Goal: Task Accomplishment & Management: Manage account settings

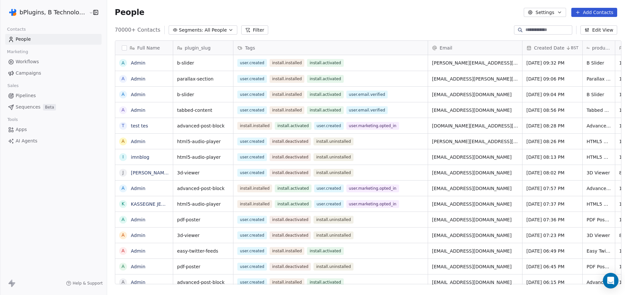
scroll to position [5, 5]
click at [52, 14] on html "bPlugins, B Technologies LLC Contacts People Marketing Workflows Campaigns Sale…" at bounding box center [312, 147] width 625 height 295
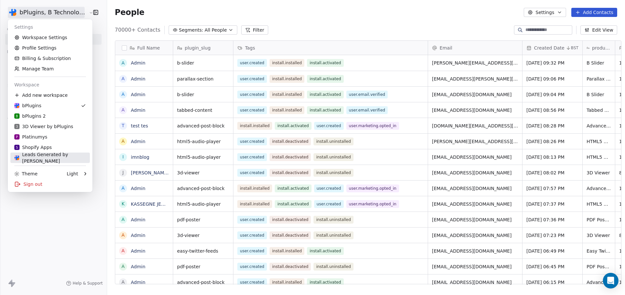
click at [36, 156] on div "Leads Generated by Nil" at bounding box center [50, 157] width 72 height 13
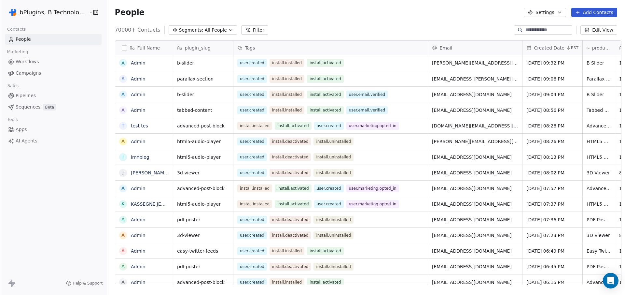
click at [33, 62] on span "Workflows" at bounding box center [27, 61] width 23 height 7
click at [82, 14] on html "bPlugins, B Technologies LLC Contacts People Marketing Workflows Campaigns Sale…" at bounding box center [312, 147] width 625 height 295
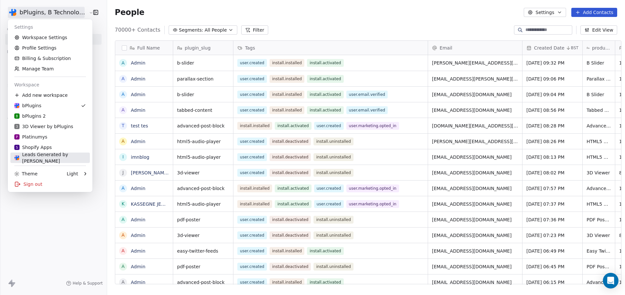
click at [50, 157] on div "Leads Generated by Nil" at bounding box center [50, 157] width 72 height 13
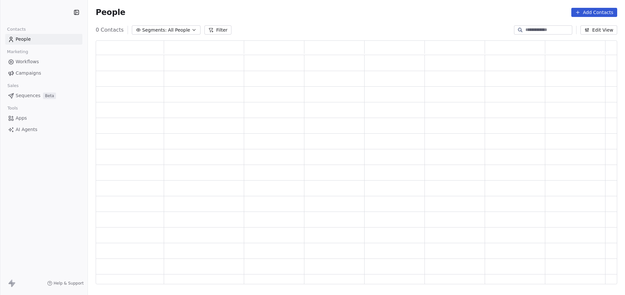
scroll to position [5, 5]
click at [402, 7] on div "People Add Contacts" at bounding box center [356, 12] width 537 height 25
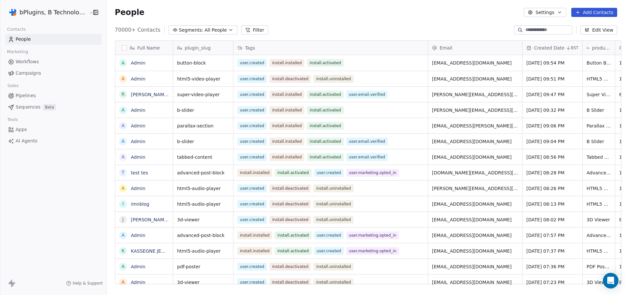
scroll to position [255, 517]
click at [90, 13] on button "button" at bounding box center [94, 12] width 9 height 7
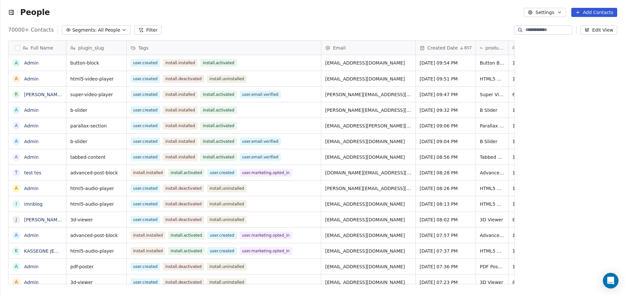
scroll to position [5, 5]
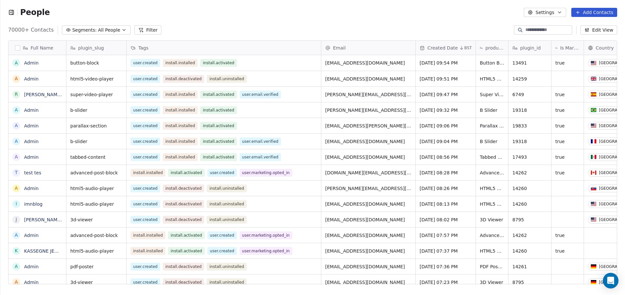
click at [10, 10] on icon "button" at bounding box center [11, 12] width 4 height 4
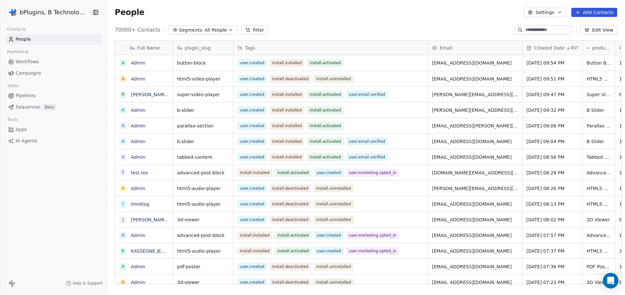
click at [53, 7] on html "bPlugins, B Technologies LLC Contacts People Marketing Workflows Campaigns Sale…" at bounding box center [312, 147] width 625 height 295
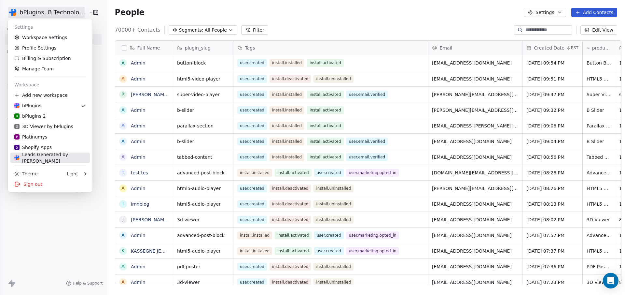
click at [65, 157] on div "Leads Generated by Nil" at bounding box center [50, 157] width 72 height 13
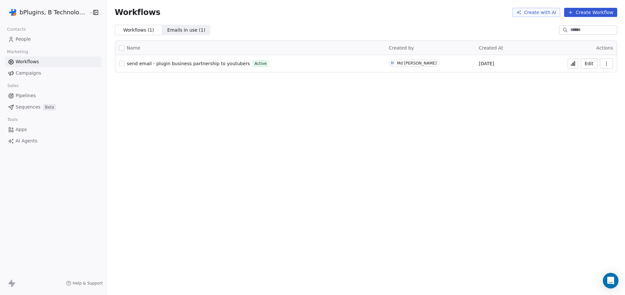
click at [573, 65] on icon at bounding box center [573, 64] width 1 height 3
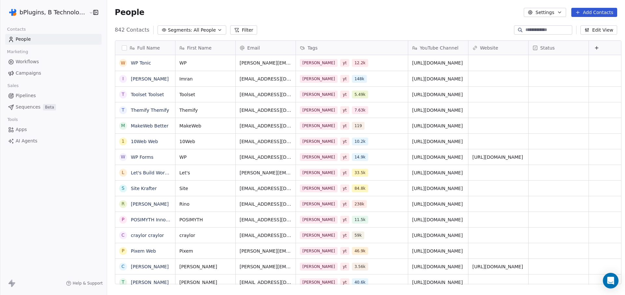
scroll to position [255, 517]
click at [304, 62] on span "[PERSON_NAME]" at bounding box center [319, 63] width 38 height 8
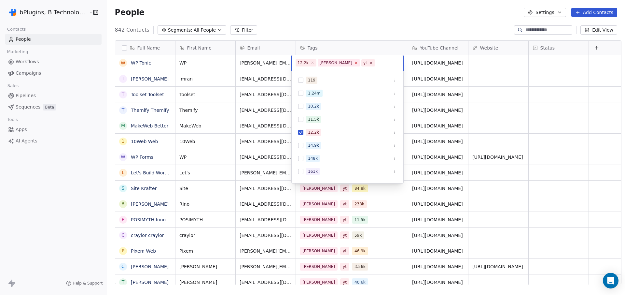
click at [354, 62] on icon at bounding box center [356, 63] width 4 height 4
click at [345, 64] on input "text" at bounding box center [366, 62] width 67 height 7
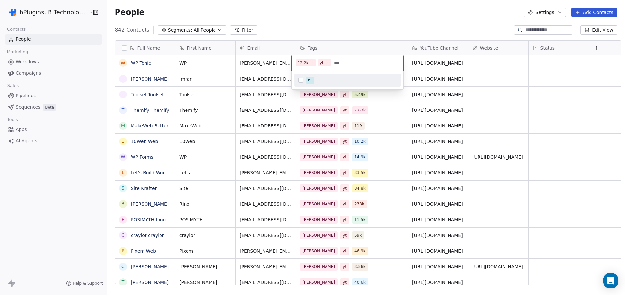
type input "***"
click at [301, 79] on button "Suggestions" at bounding box center [300, 79] width 5 height 5
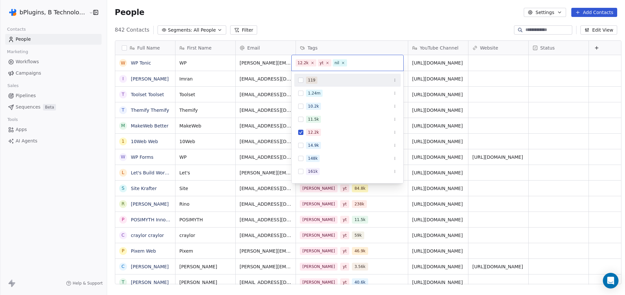
click at [342, 26] on html "bPlugins, B Technologies LLC Contacts People Marketing Workflows Campaigns Sale…" at bounding box center [312, 147] width 625 height 295
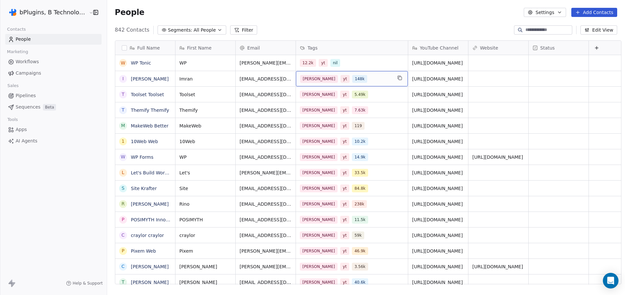
click at [359, 80] on div "[PERSON_NAME] yt 148k" at bounding box center [346, 79] width 92 height 8
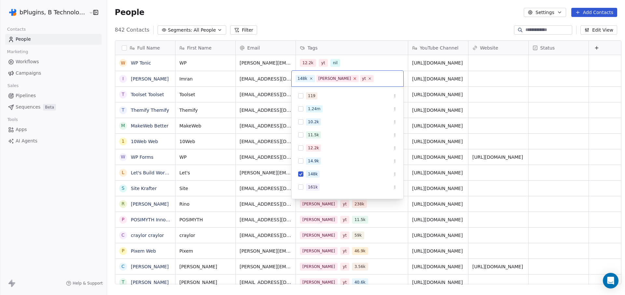
click at [353, 79] on icon at bounding box center [355, 78] width 4 height 4
click at [349, 79] on input "text" at bounding box center [365, 78] width 68 height 7
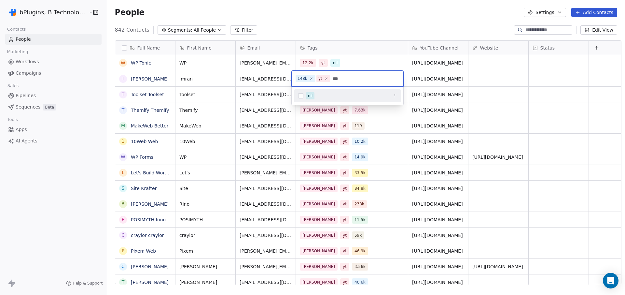
type input "***"
click at [302, 97] on button "Suggestions" at bounding box center [300, 95] width 5 height 5
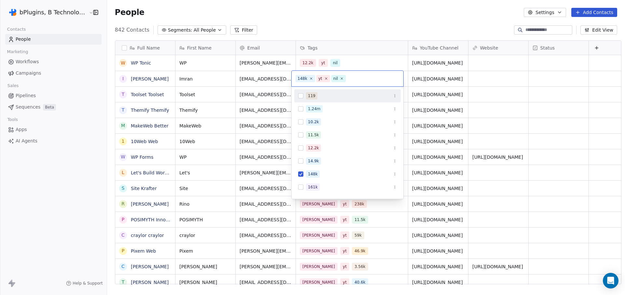
click at [350, 26] on html "bPlugins, B Technologies LLC Contacts People Marketing Workflows Campaigns Sale…" at bounding box center [312, 147] width 625 height 295
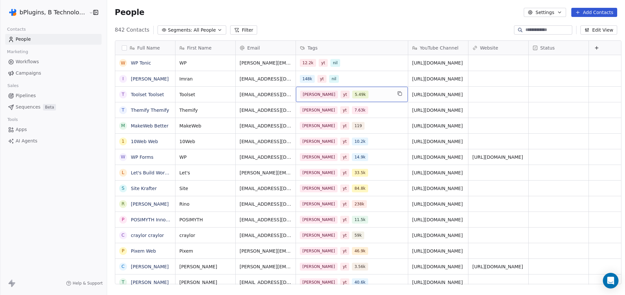
click at [364, 95] on div "[PERSON_NAME] yt 5.49k" at bounding box center [346, 95] width 92 height 8
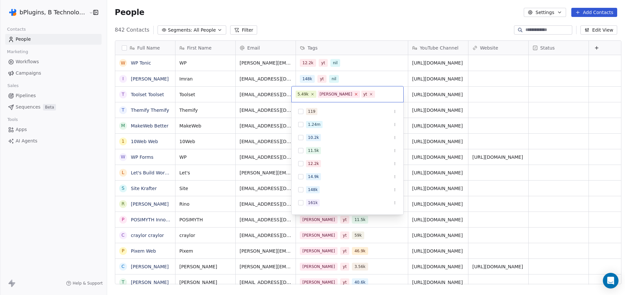
click at [355, 95] on icon at bounding box center [356, 94] width 2 height 2
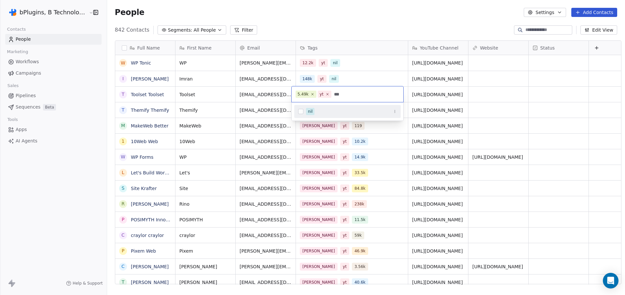
type input "***"
click at [312, 113] on div "nil" at bounding box center [310, 111] width 5 height 6
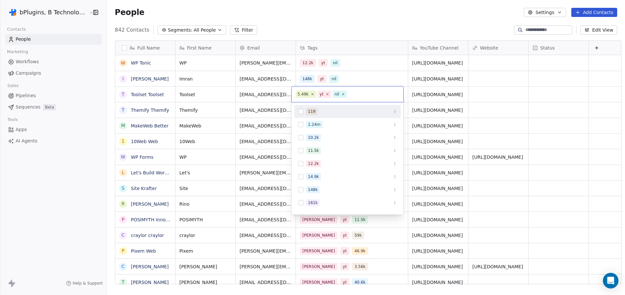
click at [354, 17] on html "bPlugins, B Technologies LLC Contacts People Marketing Workflows Campaigns Sale…" at bounding box center [312, 147] width 625 height 295
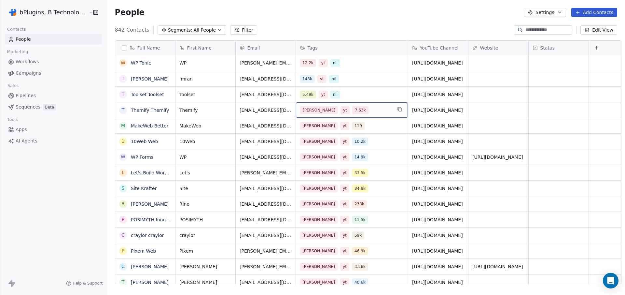
click at [348, 109] on div "[PERSON_NAME] yt 7.63k" at bounding box center [346, 110] width 92 height 8
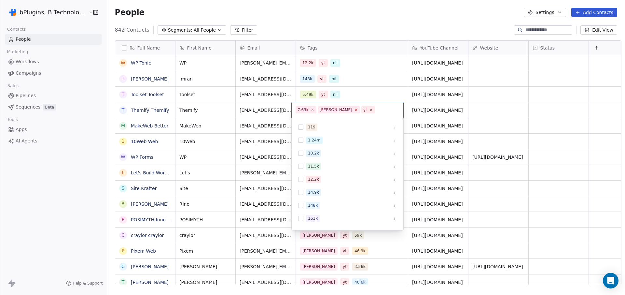
click at [355, 109] on icon at bounding box center [356, 110] width 2 height 2
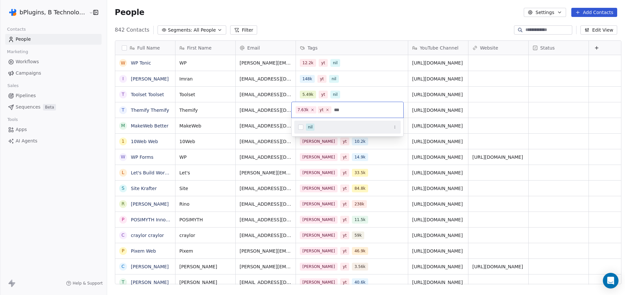
type input "***"
click at [316, 127] on div "nil" at bounding box center [351, 126] width 91 height 7
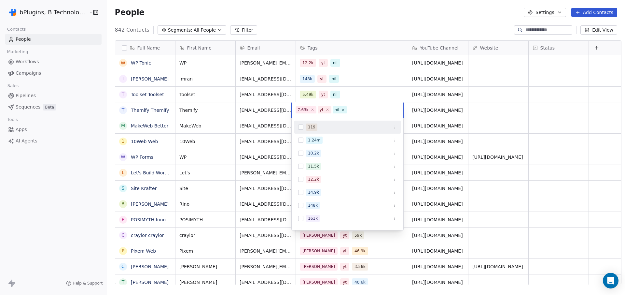
click at [379, 24] on html "bPlugins, B Technologies LLC Contacts People Marketing Workflows Campaigns Sale…" at bounding box center [312, 147] width 625 height 295
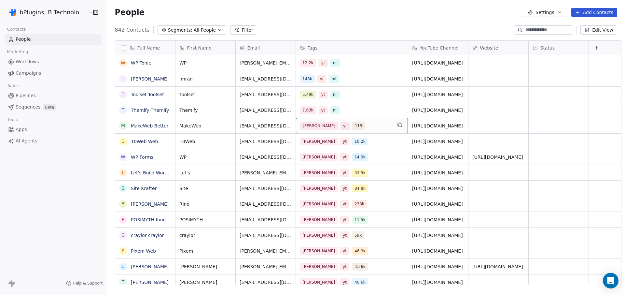
click at [356, 126] on div "[PERSON_NAME] yt 119" at bounding box center [346, 126] width 92 height 8
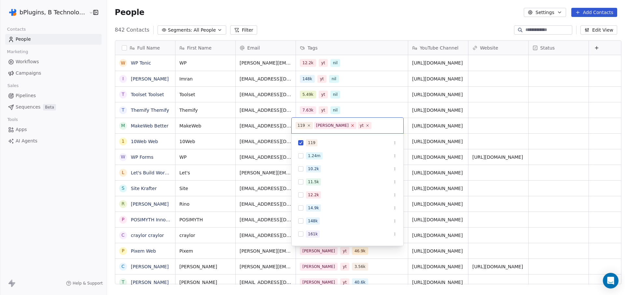
click at [350, 125] on icon at bounding box center [352, 125] width 4 height 4
click at [347, 126] on input "text" at bounding box center [364, 125] width 70 height 7
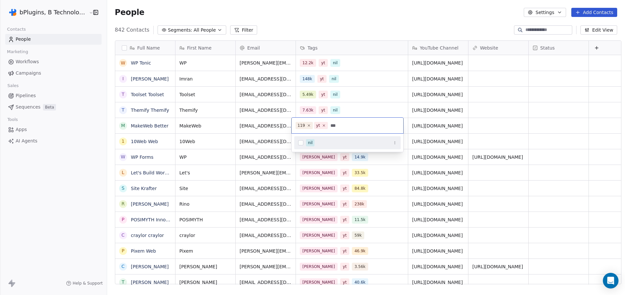
type input "***"
click at [301, 144] on button "Suggestions" at bounding box center [300, 142] width 5 height 5
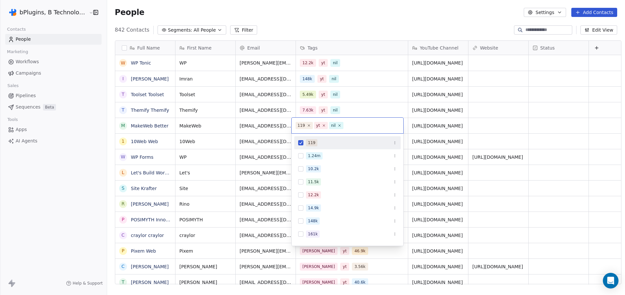
click at [348, 25] on html "bPlugins, B Technologies LLC Contacts People Marketing Workflows Campaigns Sale…" at bounding box center [312, 147] width 625 height 295
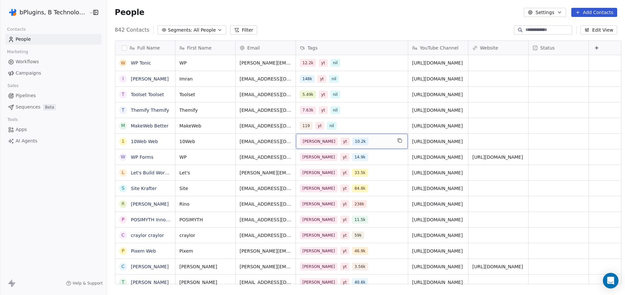
click at [349, 139] on div "[PERSON_NAME] yt 10.2k" at bounding box center [346, 141] width 92 height 8
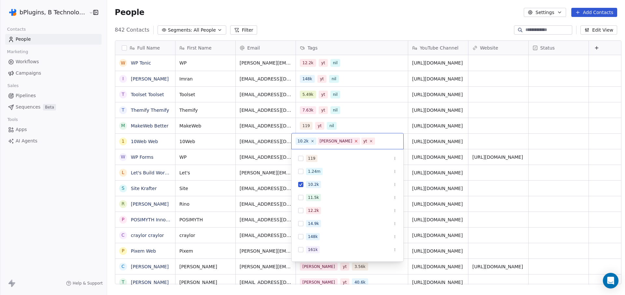
click at [355, 141] on icon at bounding box center [356, 141] width 2 height 2
click at [355, 140] on input "text" at bounding box center [366, 140] width 67 height 7
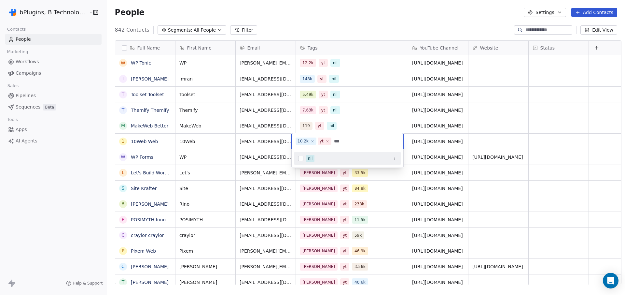
type input "***"
click at [303, 159] on button "Suggestions" at bounding box center [300, 158] width 5 height 5
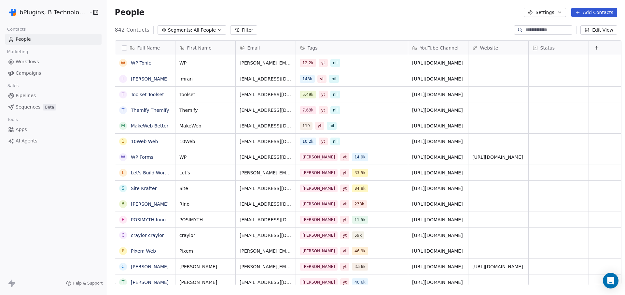
click at [375, 18] on html "bPlugins, B Technologies LLC Contacts People Marketing Workflows Campaigns Sale…" at bounding box center [312, 147] width 625 height 295
click at [348, 158] on div "[PERSON_NAME] yt 14.9k" at bounding box center [346, 157] width 92 height 8
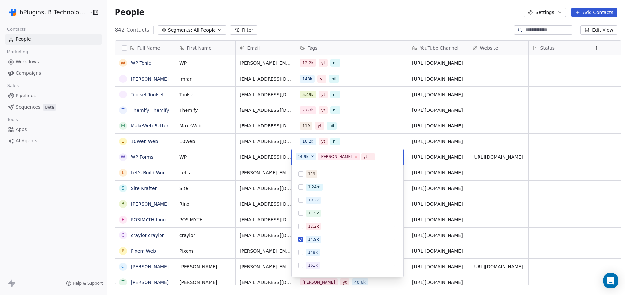
click at [354, 155] on icon at bounding box center [356, 156] width 4 height 4
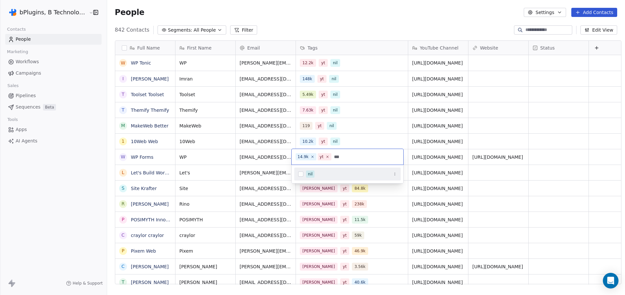
type input "***"
click at [301, 175] on button "Suggestions" at bounding box center [300, 173] width 5 height 5
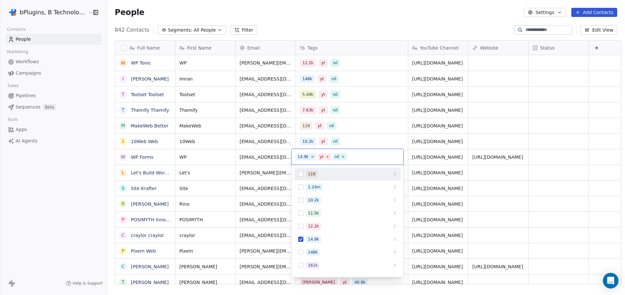
click at [326, 23] on html "bPlugins, B Technologies LLC Contacts People Marketing Workflows Campaigns Sale…" at bounding box center [312, 147] width 625 height 295
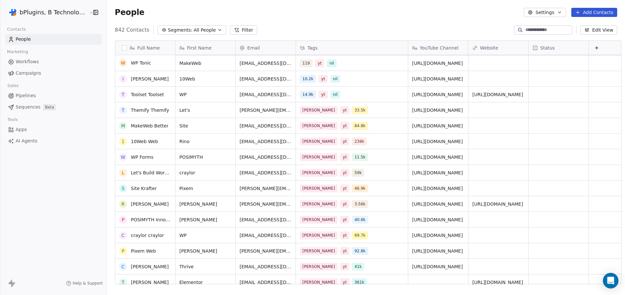
scroll to position [69, 0]
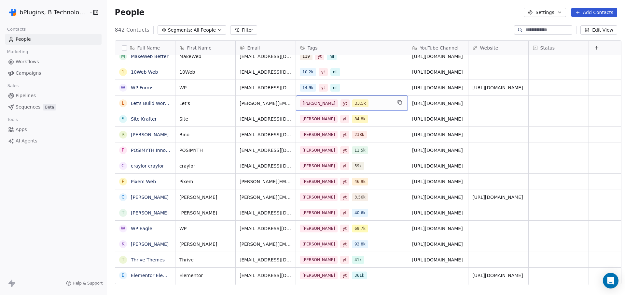
click at [364, 105] on div "[PERSON_NAME] yt 33.5k" at bounding box center [346, 103] width 92 height 8
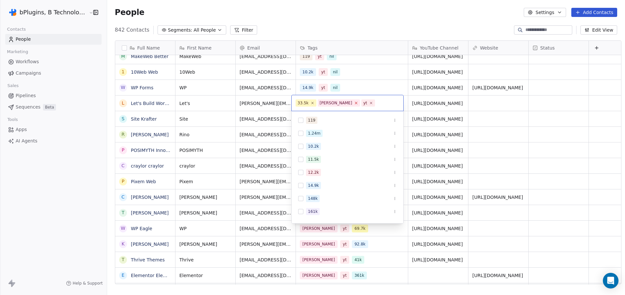
click at [354, 102] on icon at bounding box center [356, 103] width 4 height 4
click at [340, 104] on input "text" at bounding box center [366, 102] width 67 height 7
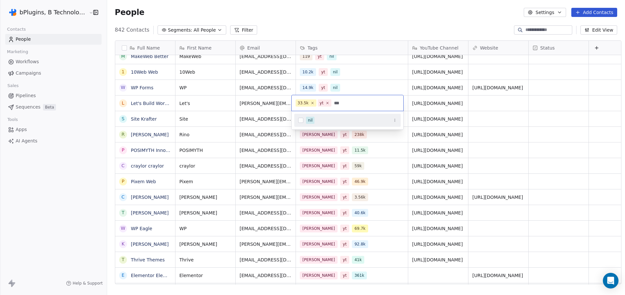
type input "***"
click at [320, 125] on div "nil" at bounding box center [347, 120] width 106 height 10
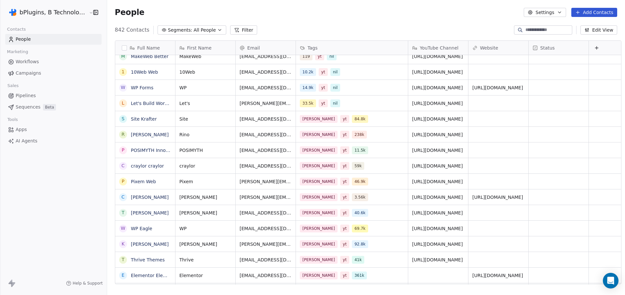
click at [343, 26] on html "bPlugins, B Technologies LLC Contacts People Marketing Workflows Campaigns Sale…" at bounding box center [312, 147] width 625 height 295
click at [350, 119] on div "[PERSON_NAME] yt 84.8k" at bounding box center [346, 119] width 92 height 8
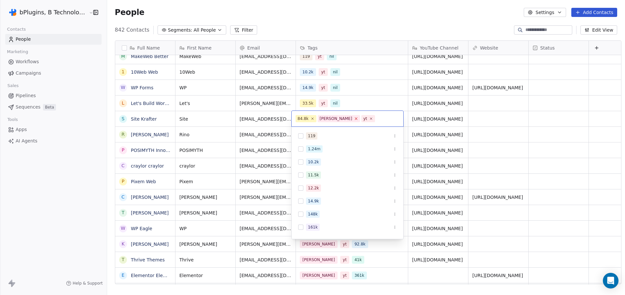
click at [355, 118] on icon at bounding box center [356, 119] width 2 height 2
click at [353, 119] on input "text" at bounding box center [366, 118] width 67 height 7
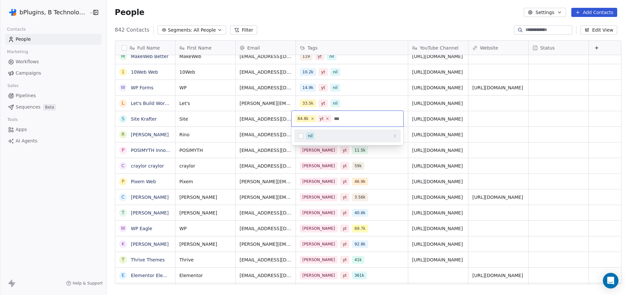
type input "***"
click at [303, 135] on button "Suggestions" at bounding box center [300, 135] width 5 height 5
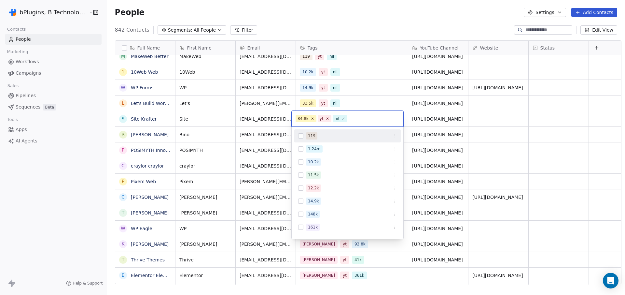
click at [363, 21] on html "bPlugins, B Technologies LLC Contacts People Marketing Workflows Campaigns Sale…" at bounding box center [312, 147] width 625 height 295
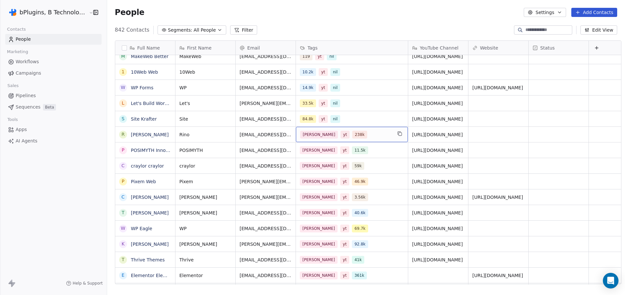
click at [304, 136] on span "[PERSON_NAME]" at bounding box center [319, 135] width 38 height 8
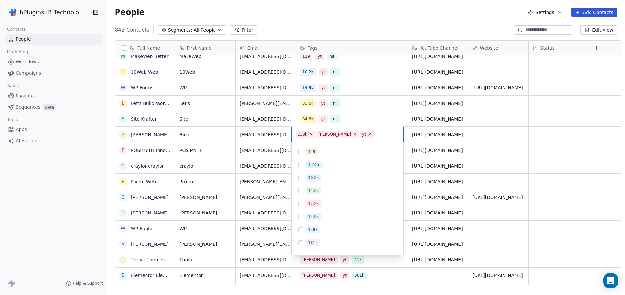
click at [353, 133] on icon at bounding box center [355, 134] width 4 height 4
click at [339, 134] on input "text" at bounding box center [365, 134] width 68 height 7
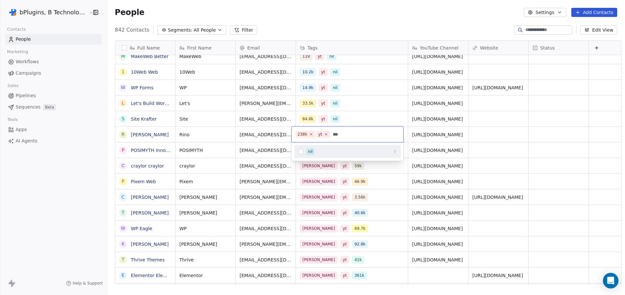
type input "***"
click at [301, 153] on button "Suggestions" at bounding box center [300, 151] width 5 height 5
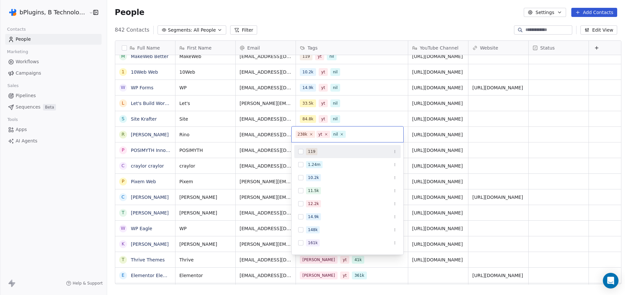
click at [347, 26] on html "bPlugins, B Technologies LLC Contacts People Marketing Workflows Campaigns Sale…" at bounding box center [312, 147] width 625 height 295
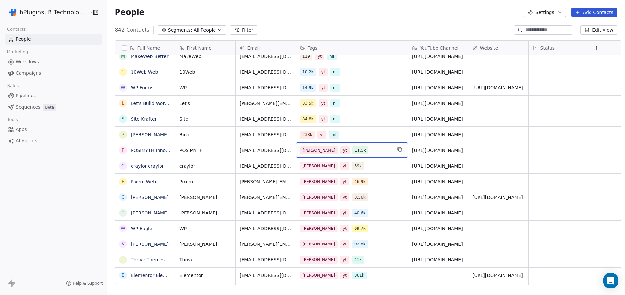
click at [358, 148] on div "[PERSON_NAME] yt 11.5k" at bounding box center [346, 150] width 92 height 8
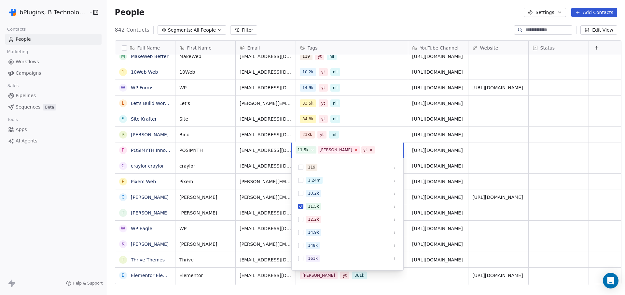
click at [354, 150] on icon at bounding box center [356, 149] width 4 height 4
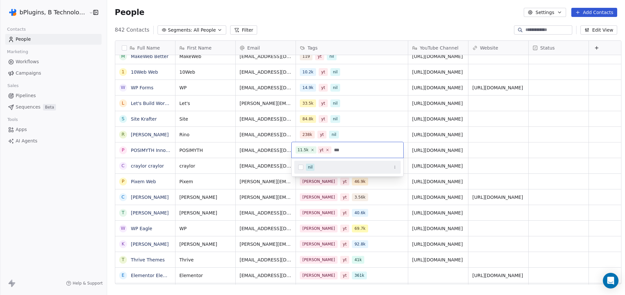
type input "***"
click at [311, 168] on div "nil" at bounding box center [310, 167] width 5 height 6
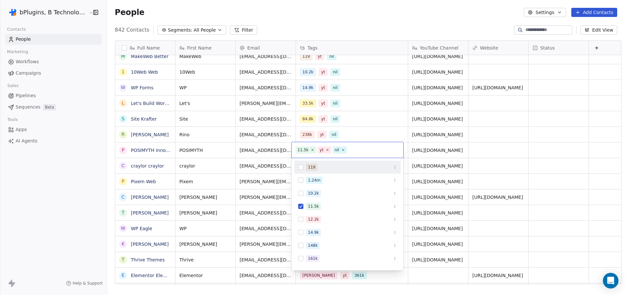
click at [339, 14] on html "bPlugins, B Technologies LLC Contacts People Marketing Workflows Campaigns Sale…" at bounding box center [312, 147] width 625 height 295
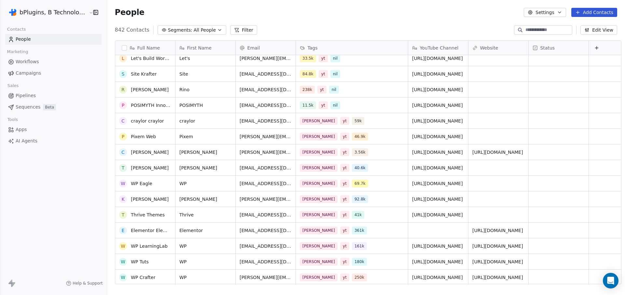
scroll to position [114, 0]
click at [346, 121] on div "[PERSON_NAME] yt 59k" at bounding box center [346, 122] width 92 height 8
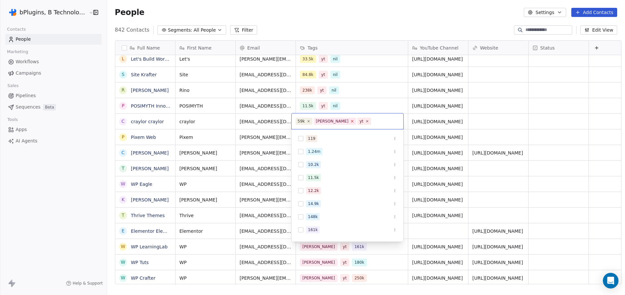
click at [350, 120] on icon at bounding box center [352, 121] width 4 height 4
click at [342, 122] on input "text" at bounding box center [364, 121] width 71 height 7
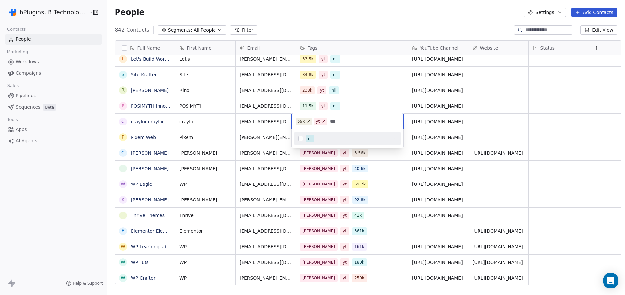
type input "***"
click at [301, 139] on button "Suggestions" at bounding box center [300, 138] width 5 height 5
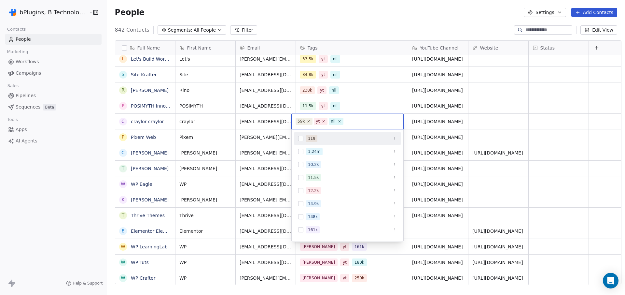
click at [358, 21] on html "bPlugins, B Technologies LLC Contacts People Marketing Workflows Campaigns Sale…" at bounding box center [312, 147] width 625 height 295
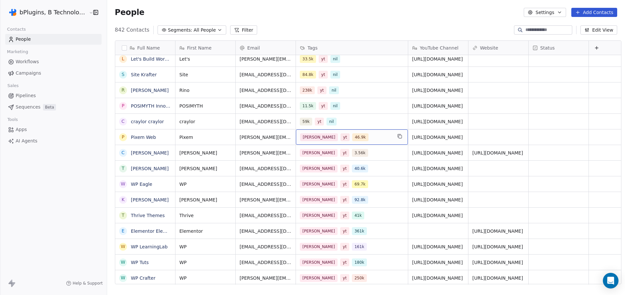
click at [365, 136] on div "[PERSON_NAME] yt 46.9k" at bounding box center [346, 137] width 92 height 8
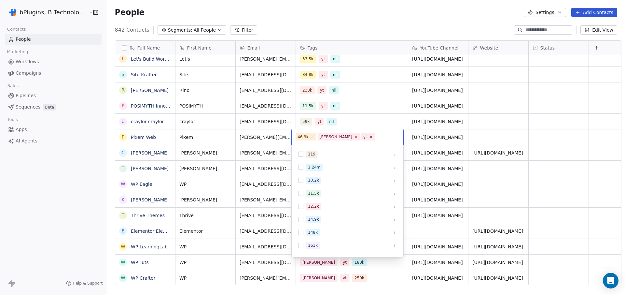
click at [354, 136] on icon at bounding box center [356, 136] width 4 height 4
click at [349, 136] on input "text" at bounding box center [366, 136] width 67 height 7
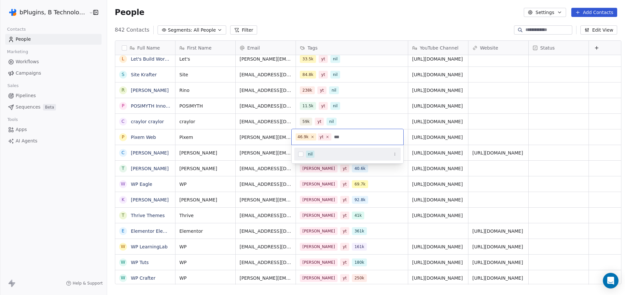
type input "***"
click at [330, 153] on div "nil" at bounding box center [351, 153] width 91 height 7
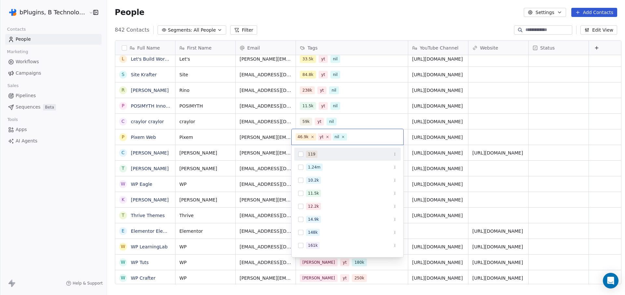
click at [354, 25] on html "bPlugins, B Technologies LLC Contacts People Marketing Workflows Campaigns Sale…" at bounding box center [312, 147] width 625 height 295
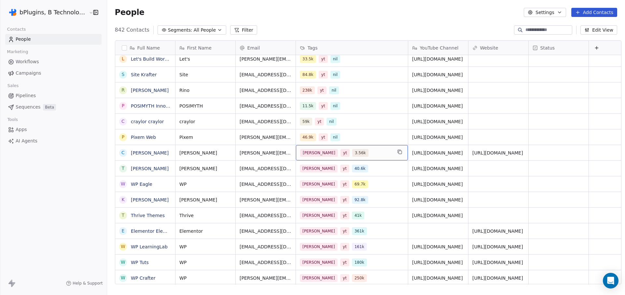
click at [357, 151] on div "[PERSON_NAME] yt 3.56k" at bounding box center [346, 153] width 92 height 8
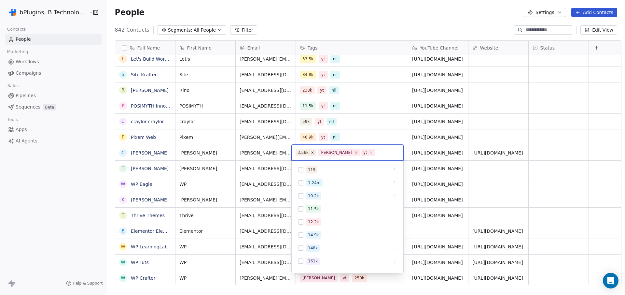
click at [355, 152] on icon at bounding box center [356, 152] width 2 height 2
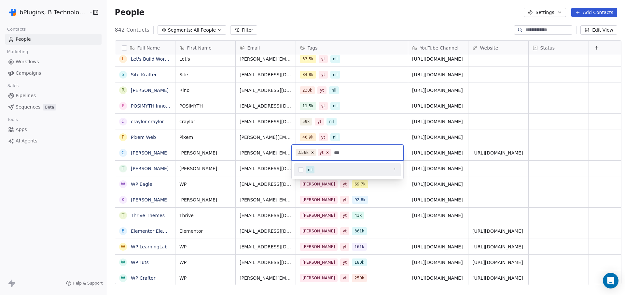
type input "***"
click at [340, 171] on div "nil" at bounding box center [351, 169] width 91 height 7
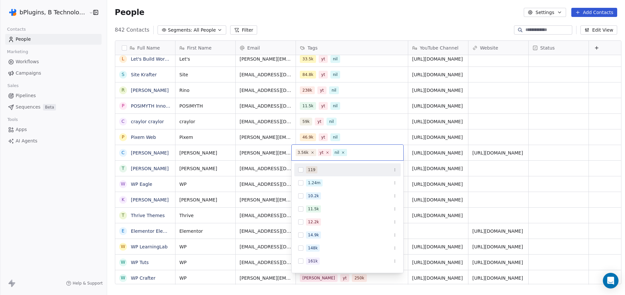
click at [348, 24] on html "bPlugins, B Technologies LLC Contacts People Marketing Workflows Campaigns Sale…" at bounding box center [312, 147] width 625 height 295
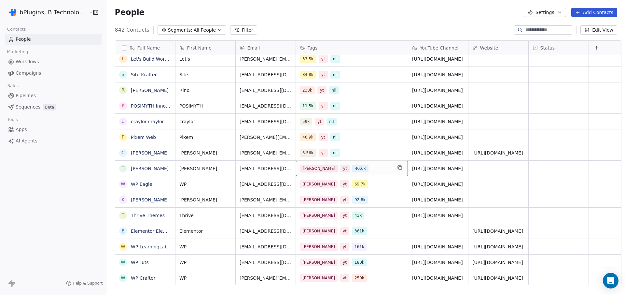
click at [354, 167] on div "[PERSON_NAME] yt 40.6k" at bounding box center [346, 168] width 92 height 8
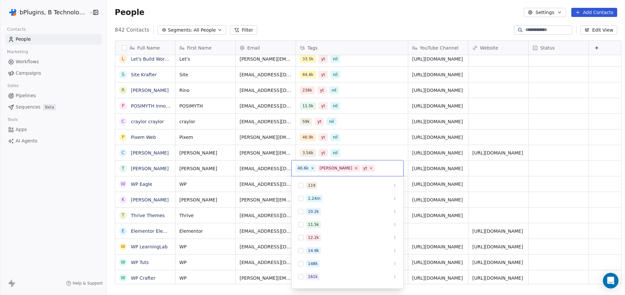
click at [354, 167] on icon at bounding box center [356, 168] width 4 height 4
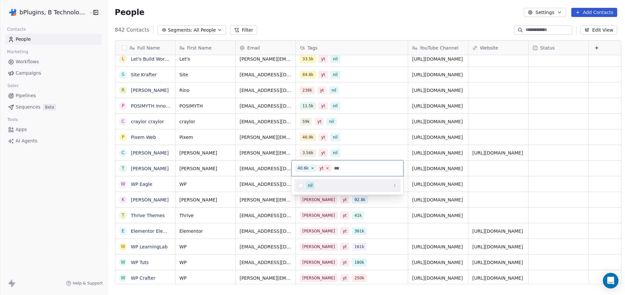
type input "***"
click at [313, 183] on span "nil" at bounding box center [310, 185] width 8 height 7
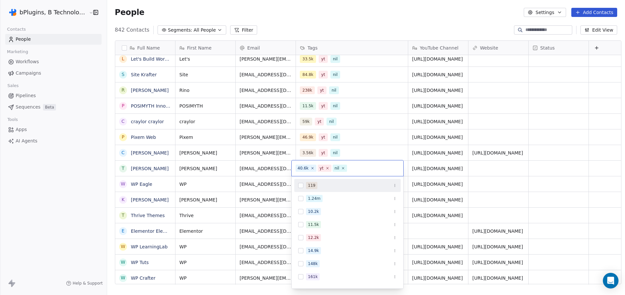
click at [384, 9] on html "bPlugins, B Technologies LLC Contacts People Marketing Workflows Campaigns Sale…" at bounding box center [312, 147] width 625 height 295
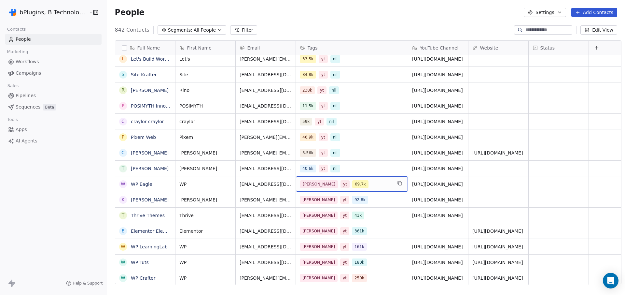
click at [356, 185] on div "[PERSON_NAME] yt 69.7k" at bounding box center [346, 184] width 92 height 8
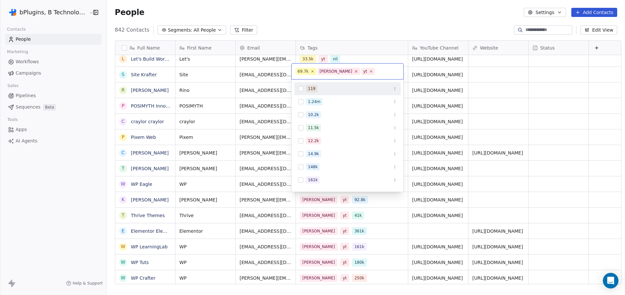
click at [355, 71] on icon at bounding box center [356, 71] width 2 height 2
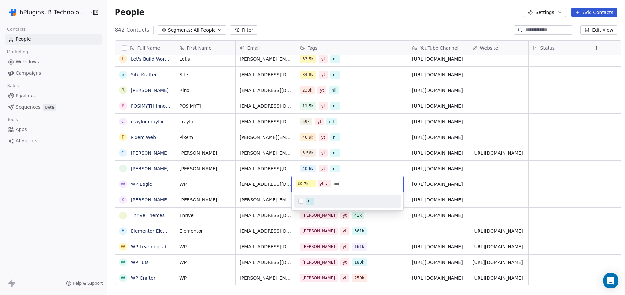
type input "***"
click at [306, 200] on span "nil" at bounding box center [310, 200] width 8 height 7
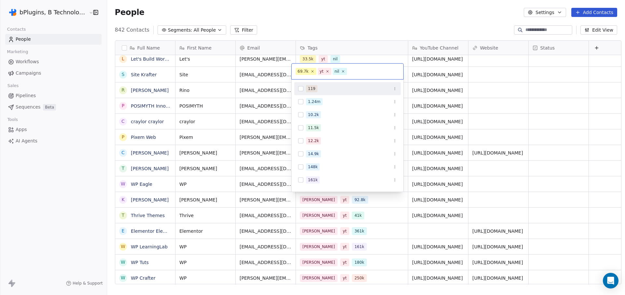
click at [369, 18] on html "bPlugins, B Technologies LLC Contacts People Marketing Workflows Campaigns Sale…" at bounding box center [312, 147] width 625 height 295
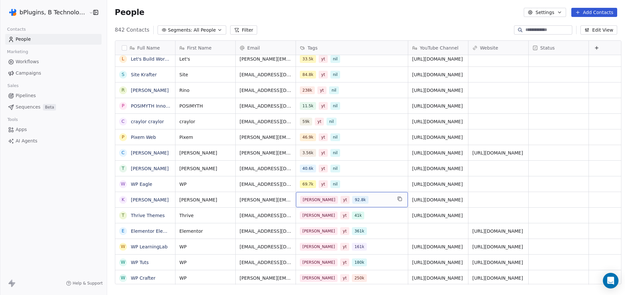
click at [360, 198] on div "[PERSON_NAME] yt 92.8k" at bounding box center [346, 200] width 92 height 8
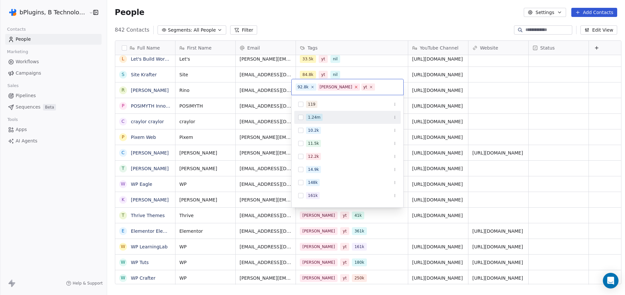
click at [355, 87] on icon at bounding box center [356, 87] width 2 height 2
click at [338, 87] on input "text" at bounding box center [366, 86] width 67 height 7
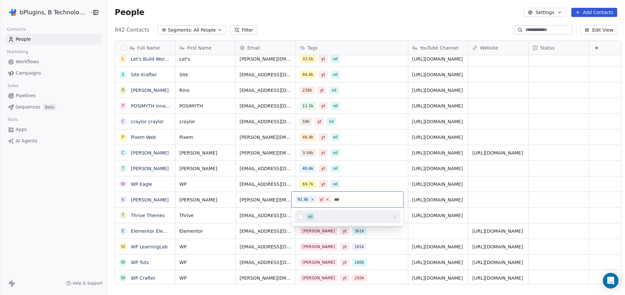
type input "***"
click at [310, 218] on div "nil" at bounding box center [310, 217] width 5 height 6
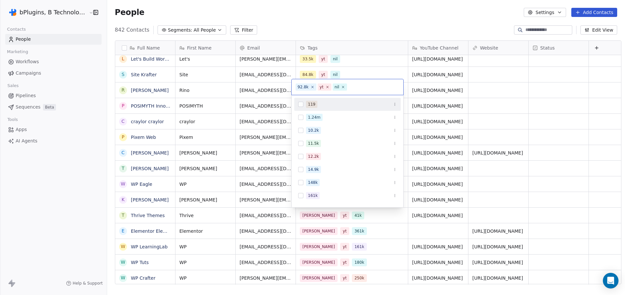
click at [345, 14] on html "bPlugins, B Technologies LLC Contacts People Marketing Workflows Campaigns Sale…" at bounding box center [312, 147] width 625 height 295
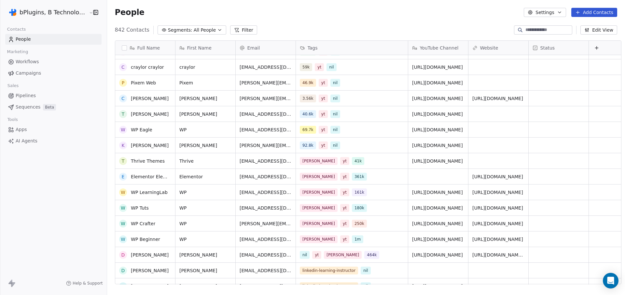
scroll to position [167, 0]
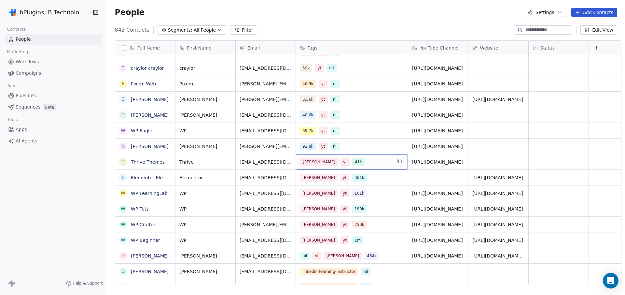
click at [306, 161] on span "[PERSON_NAME]" at bounding box center [319, 162] width 38 height 8
click at [367, 160] on div "[PERSON_NAME] yt 41k" at bounding box center [346, 162] width 92 height 8
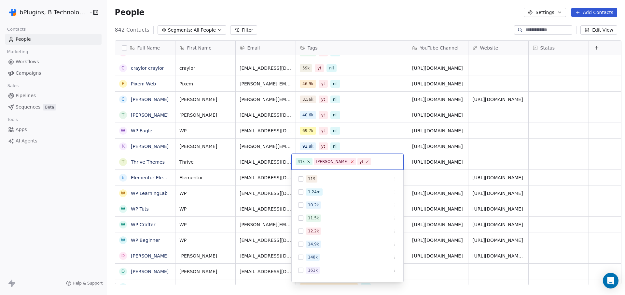
click at [350, 160] on icon at bounding box center [352, 161] width 4 height 4
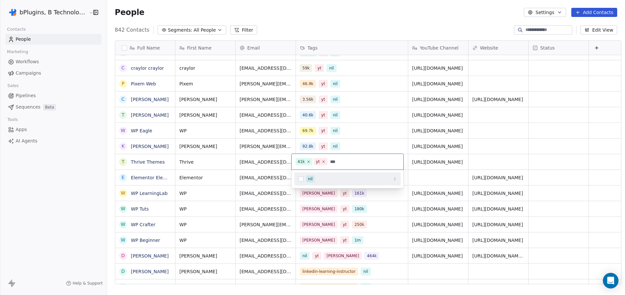
type input "***"
click at [302, 179] on button "Suggestions" at bounding box center [300, 178] width 5 height 5
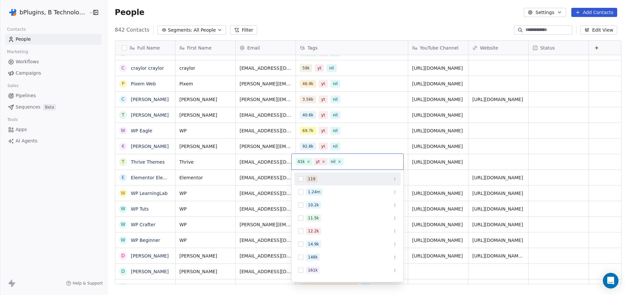
click at [353, 26] on html "bPlugins, B Technologies LLC Contacts People Marketing Workflows Campaigns Sale…" at bounding box center [312, 147] width 625 height 295
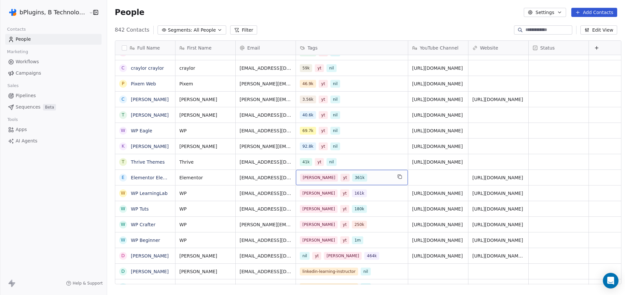
click at [354, 178] on div "[PERSON_NAME] yt 361k" at bounding box center [346, 178] width 92 height 8
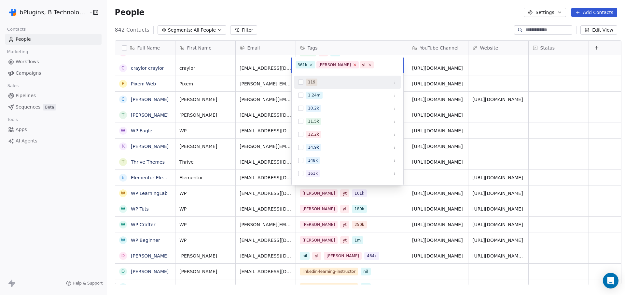
click at [354, 64] on icon at bounding box center [355, 65] width 2 height 2
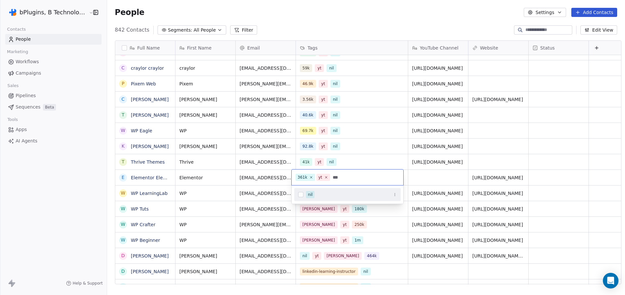
type input "***"
click at [317, 193] on div "nil" at bounding box center [351, 194] width 91 height 7
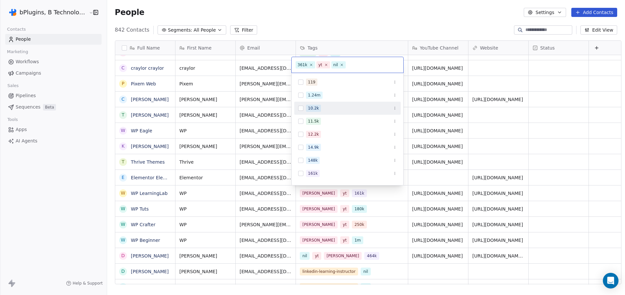
click at [385, 26] on html "bPlugins, B Technologies LLC Contacts People Marketing Workflows Campaigns Sale…" at bounding box center [312, 147] width 625 height 295
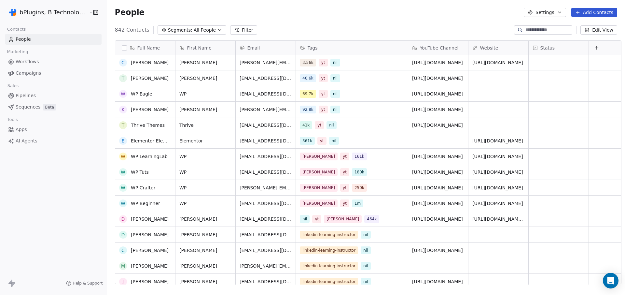
scroll to position [211, 0]
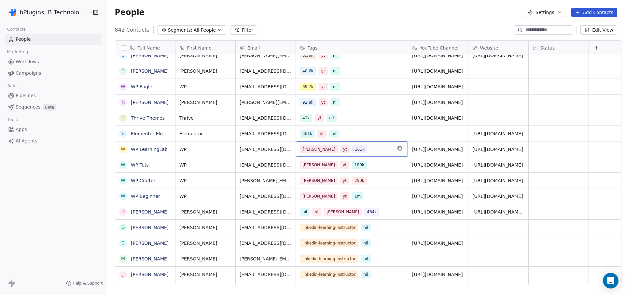
click at [354, 147] on div "[PERSON_NAME] yt 161k" at bounding box center [346, 149] width 92 height 8
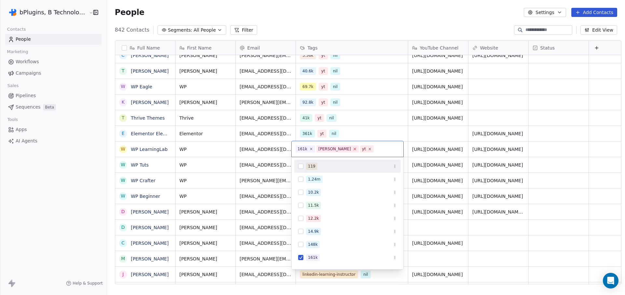
click at [354, 149] on icon at bounding box center [355, 149] width 2 height 2
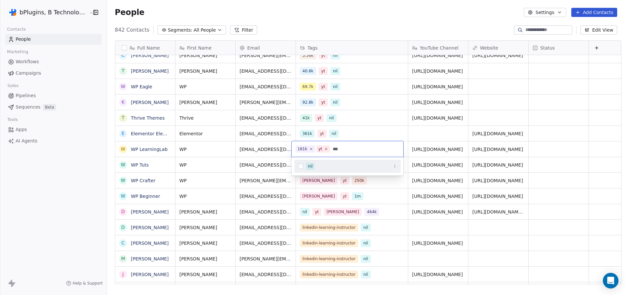
type input "***"
click at [307, 165] on span "nil" at bounding box center [310, 165] width 8 height 7
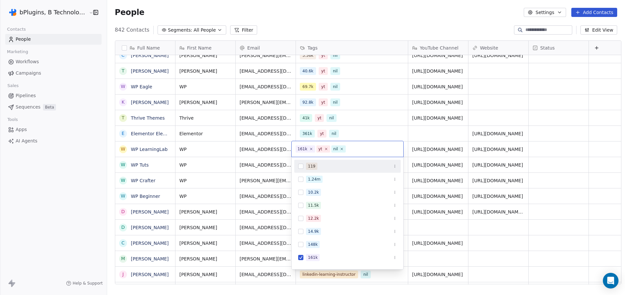
click at [363, 19] on html "bPlugins, B Technologies LLC Contacts People Marketing Workflows Campaigns Sale…" at bounding box center [312, 147] width 625 height 295
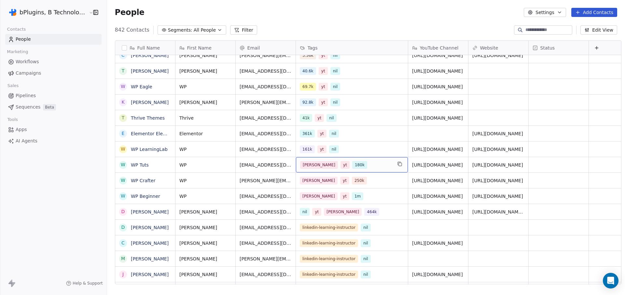
click at [351, 166] on div "[PERSON_NAME] yt 180k" at bounding box center [346, 165] width 92 height 8
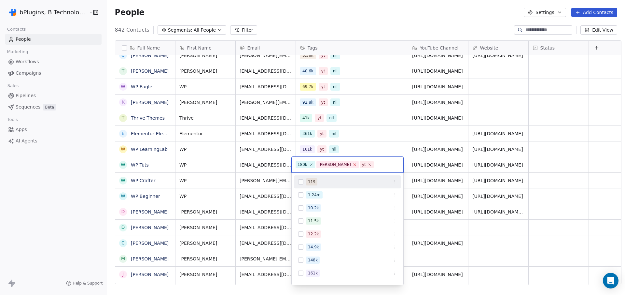
click at [354, 164] on icon at bounding box center [355, 164] width 2 height 2
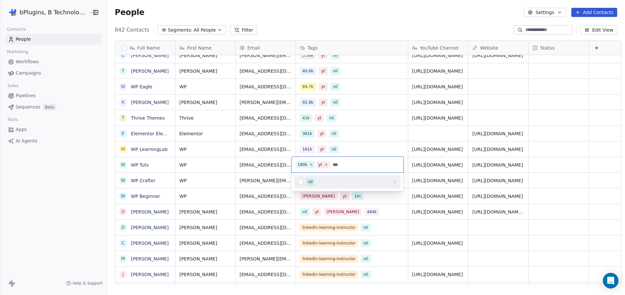
type input "***"
click at [307, 183] on span "nil" at bounding box center [310, 181] width 8 height 7
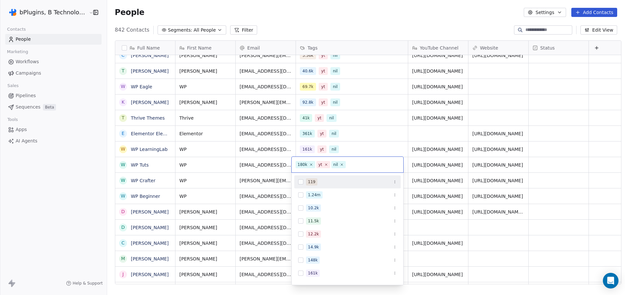
click at [344, 25] on html "bPlugins, B Technologies LLC Contacts People Marketing Workflows Campaigns Sale…" at bounding box center [312, 147] width 625 height 295
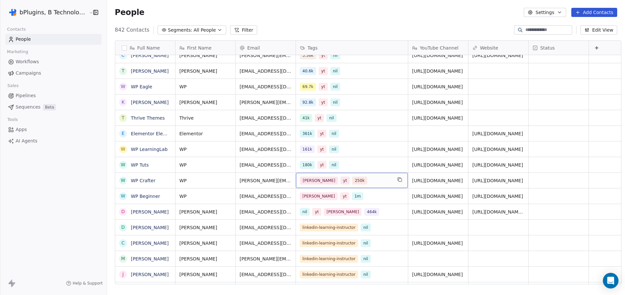
click at [360, 180] on div "[PERSON_NAME] yt 250k" at bounding box center [346, 180] width 92 height 8
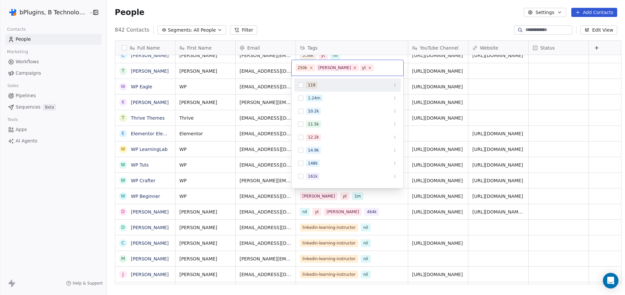
click at [354, 68] on icon at bounding box center [355, 68] width 2 height 2
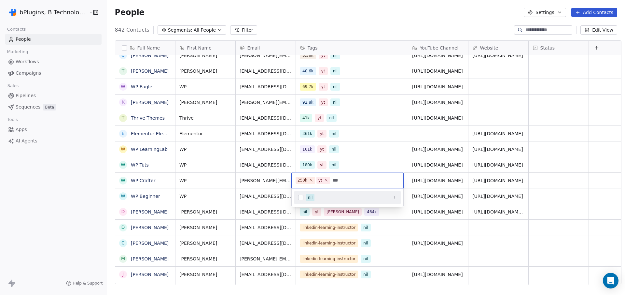
type input "***"
click at [320, 198] on div "nil" at bounding box center [351, 197] width 91 height 7
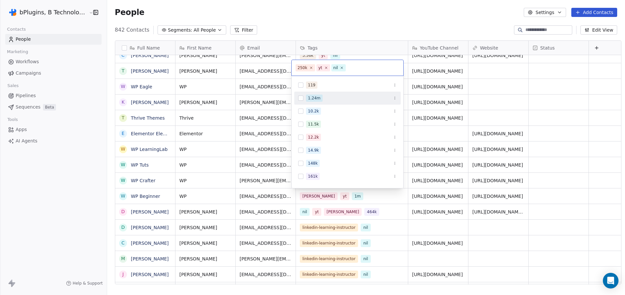
click at [375, 22] on html "bPlugins, B Technologies LLC Contacts People Marketing Workflows Campaigns Sale…" at bounding box center [312, 147] width 625 height 295
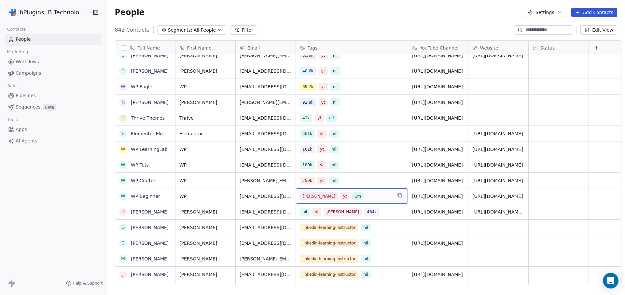
click at [349, 195] on div "[PERSON_NAME] yt 1m" at bounding box center [346, 196] width 92 height 8
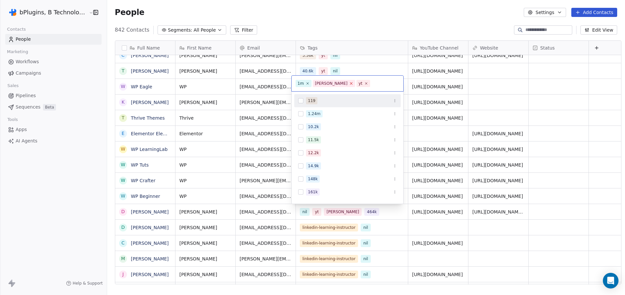
click at [349, 82] on icon at bounding box center [351, 83] width 4 height 4
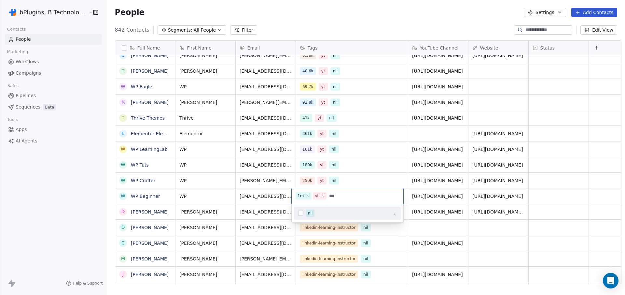
type input "***"
click at [307, 216] on span "nil" at bounding box center [310, 212] width 8 height 7
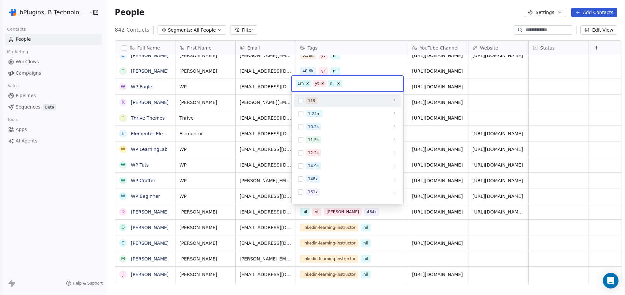
click at [355, 35] on html "bPlugins, B Technologies LLC Contacts People Marketing Workflows Campaigns Sale…" at bounding box center [312, 147] width 625 height 295
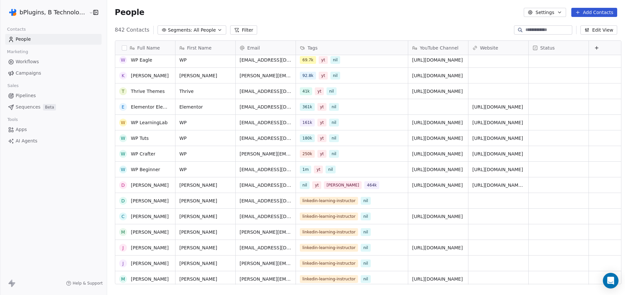
scroll to position [241, 0]
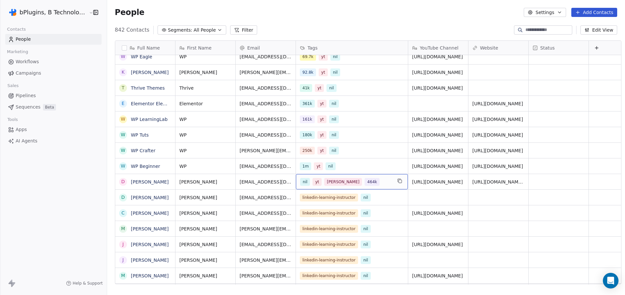
click at [369, 180] on div "nil yt [PERSON_NAME] 464k" at bounding box center [346, 182] width 92 height 8
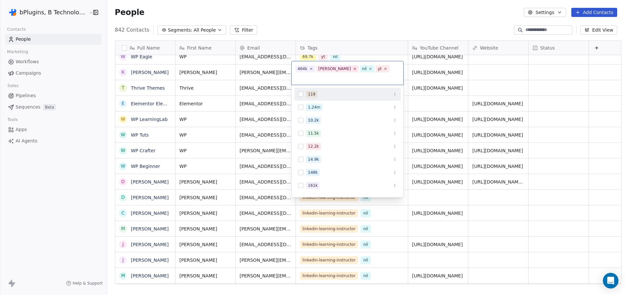
click at [354, 69] on icon at bounding box center [355, 69] width 2 height 2
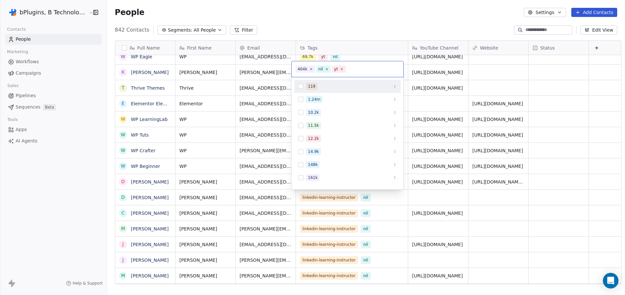
click at [350, 15] on html "bPlugins, B Technologies LLC Contacts People Marketing Workflows Campaigns Sale…" at bounding box center [312, 147] width 625 height 295
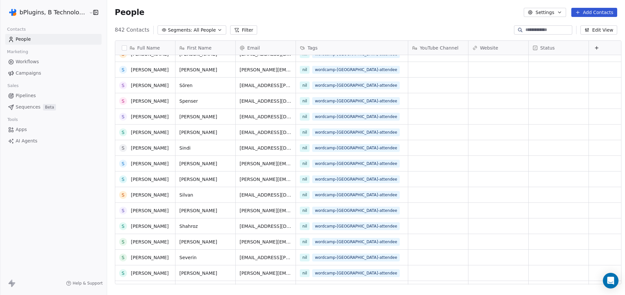
scroll to position [0, 0]
